Goal: Task Accomplishment & Management: Use online tool/utility

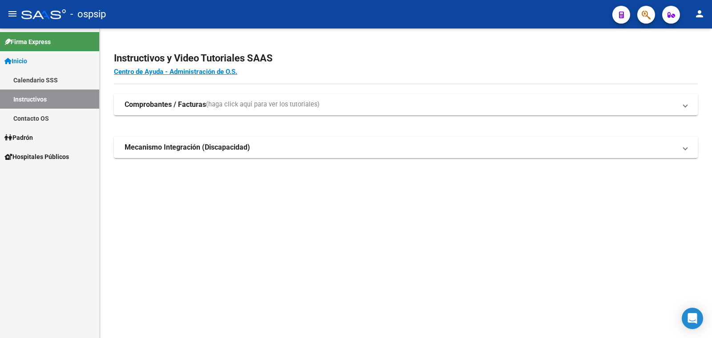
click at [25, 137] on span "Padrón" at bounding box center [18, 138] width 28 height 10
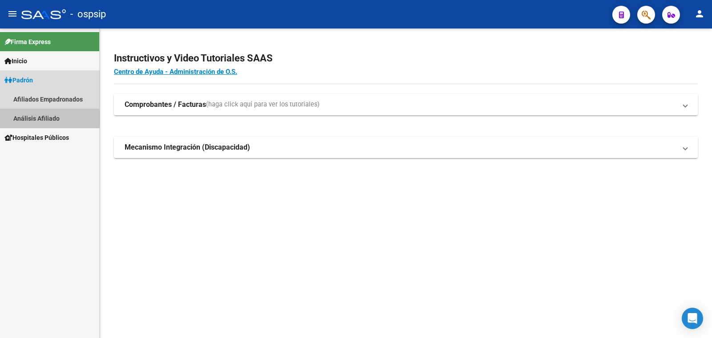
click at [39, 118] on link "Análisis Afiliado" at bounding box center [49, 118] width 99 height 19
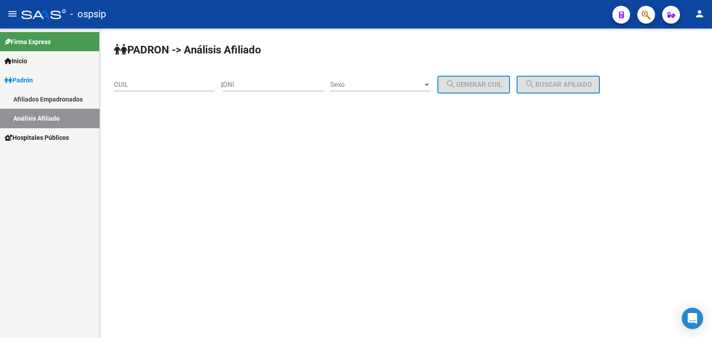
click at [252, 84] on input "DNI" at bounding box center [273, 85] width 101 height 8
paste input "32842410"
type input "32842410"
click at [396, 83] on span "Sexo" at bounding box center [376, 85] width 93 height 8
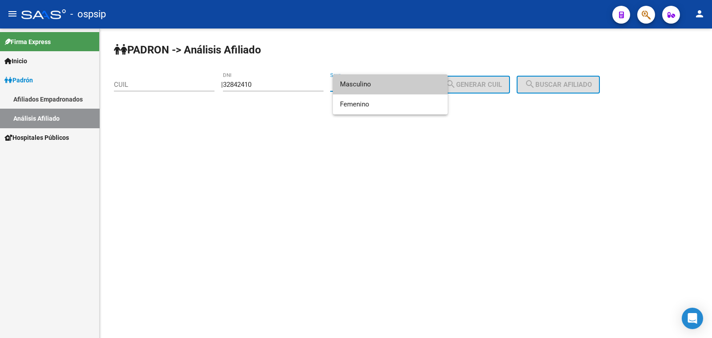
click at [396, 83] on span "Masculino" at bounding box center [390, 84] width 101 height 20
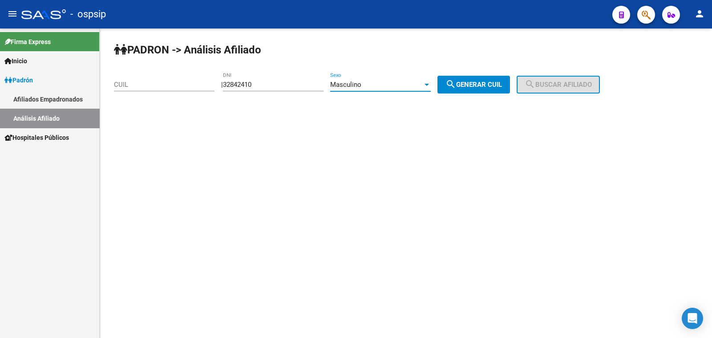
drag, startPoint x: 470, startPoint y: 86, endPoint x: 494, endPoint y: 85, distance: 24.0
click at [482, 85] on span "search Generar CUIL" at bounding box center [473, 85] width 57 height 8
type input "20-32842410-0"
click at [535, 81] on mat-icon "search" at bounding box center [530, 84] width 11 height 11
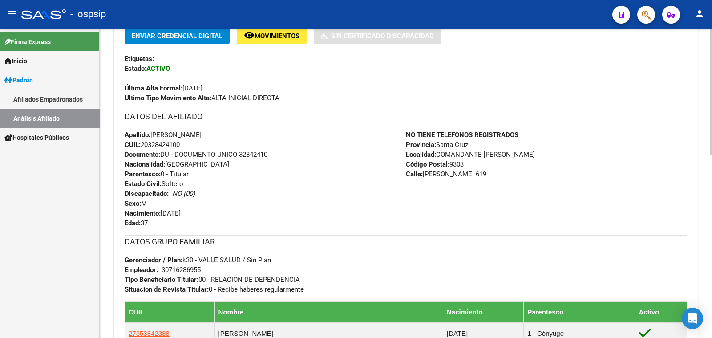
scroll to position [222, 0]
